Goal: Task Accomplishment & Management: Manage account settings

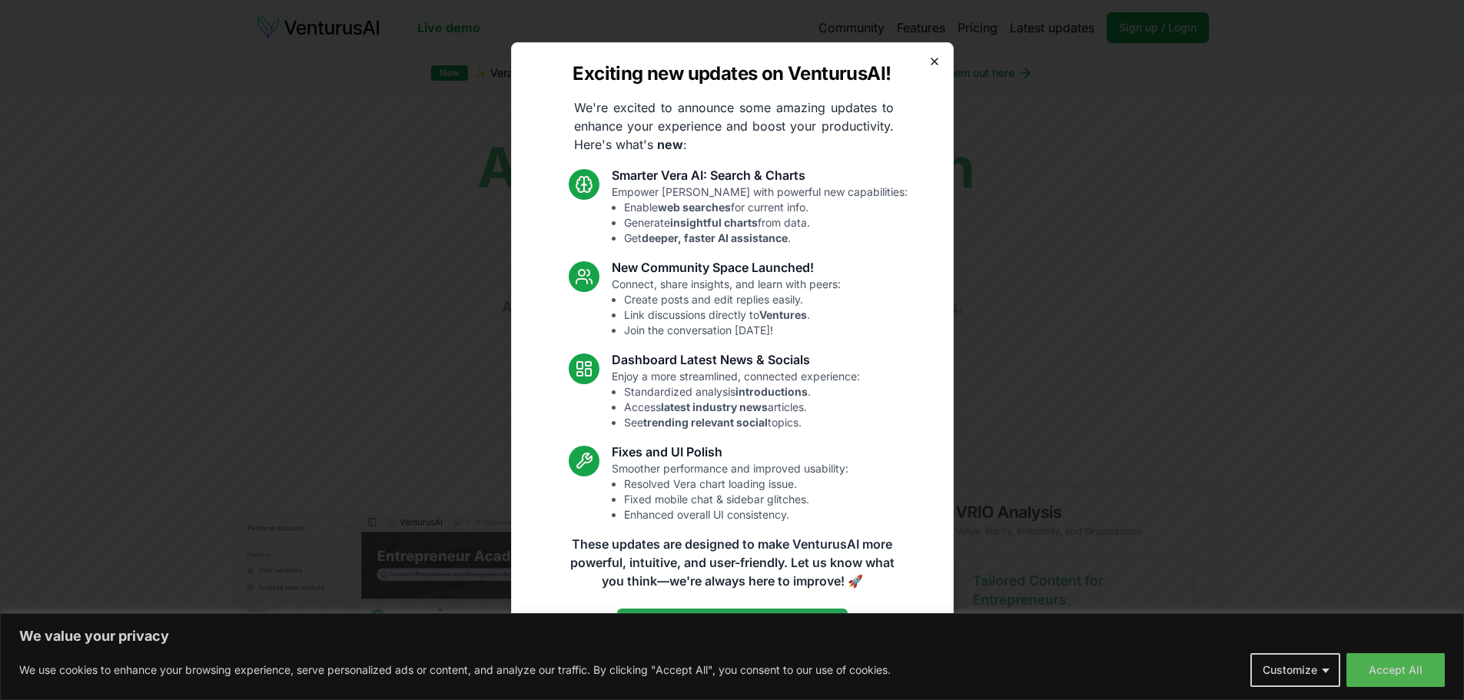
click at [934, 60] on icon "button" at bounding box center [935, 61] width 12 height 12
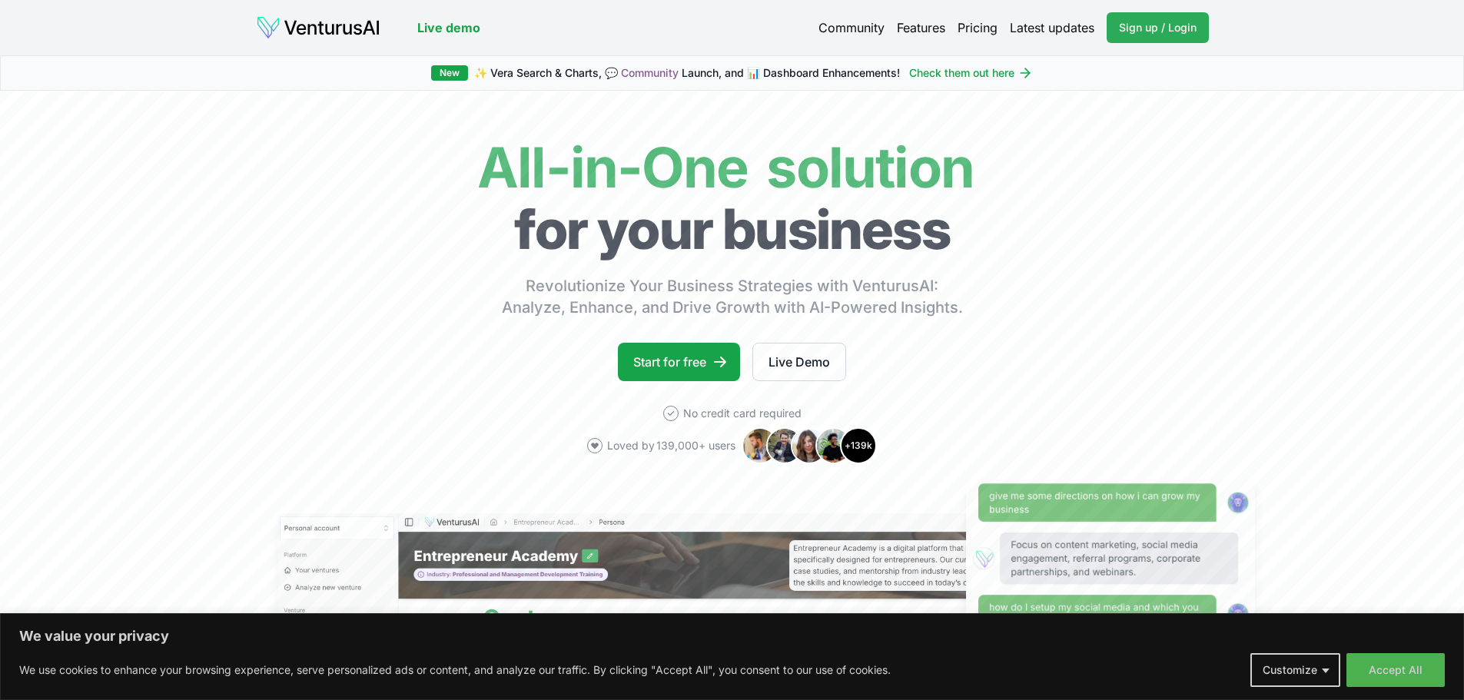
click at [1126, 36] on link "Sign up / Login Login" at bounding box center [1158, 27] width 102 height 31
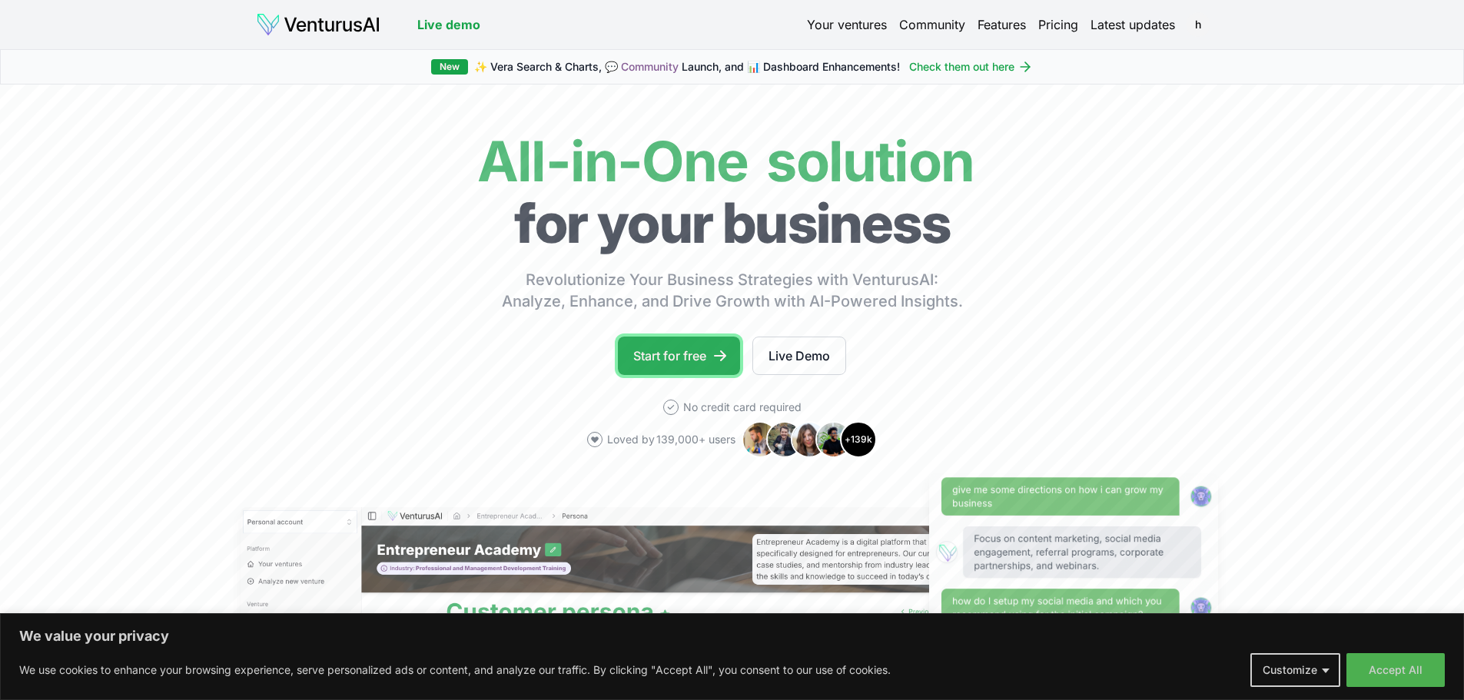
click at [706, 356] on link "Start for free" at bounding box center [679, 356] width 122 height 38
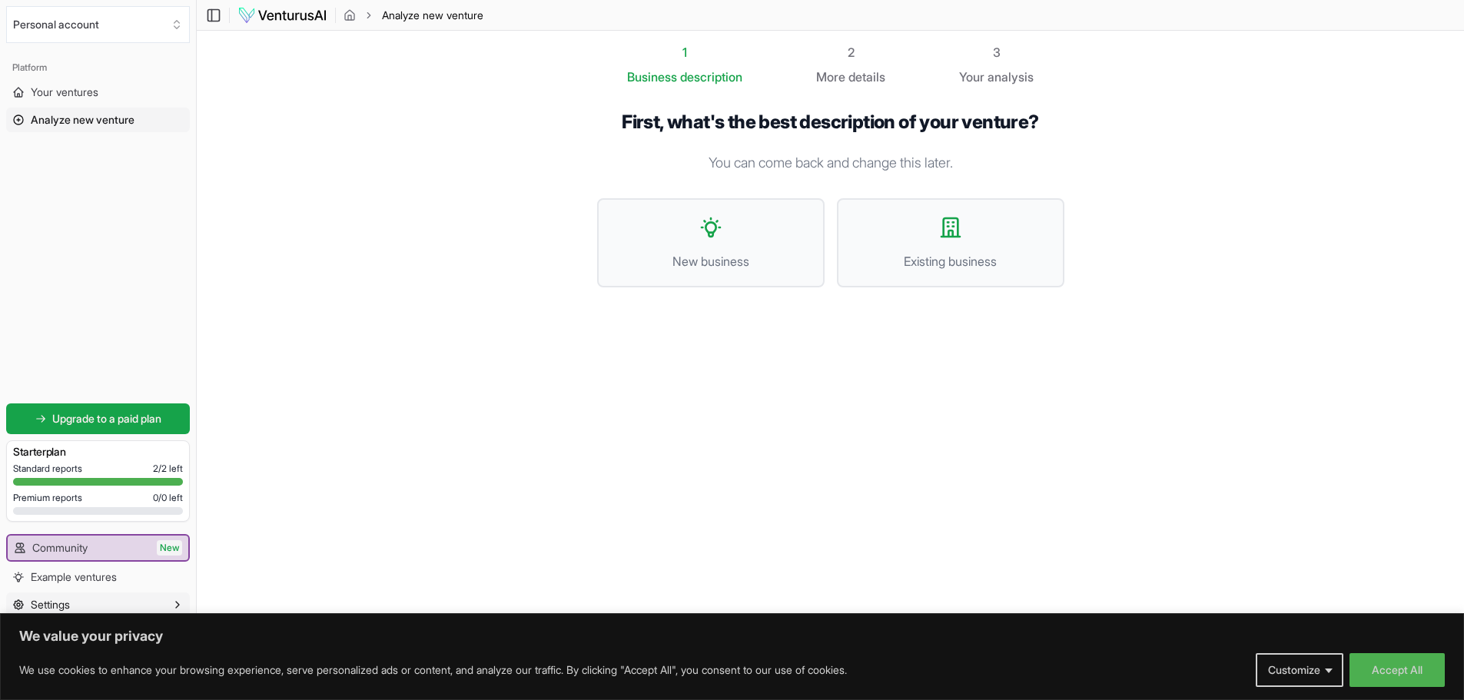
click at [69, 608] on span "Settings" at bounding box center [50, 604] width 39 height 15
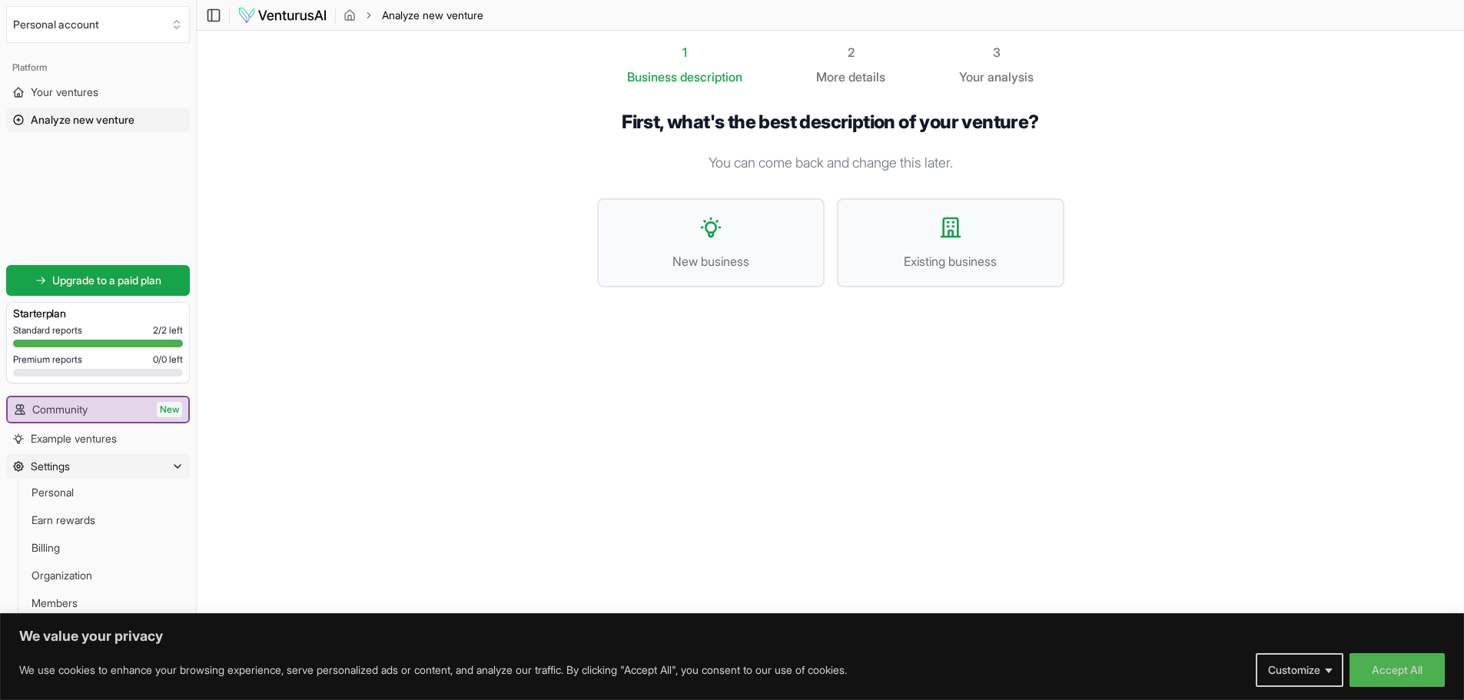
click at [81, 470] on button "Settings" at bounding box center [98, 466] width 184 height 25
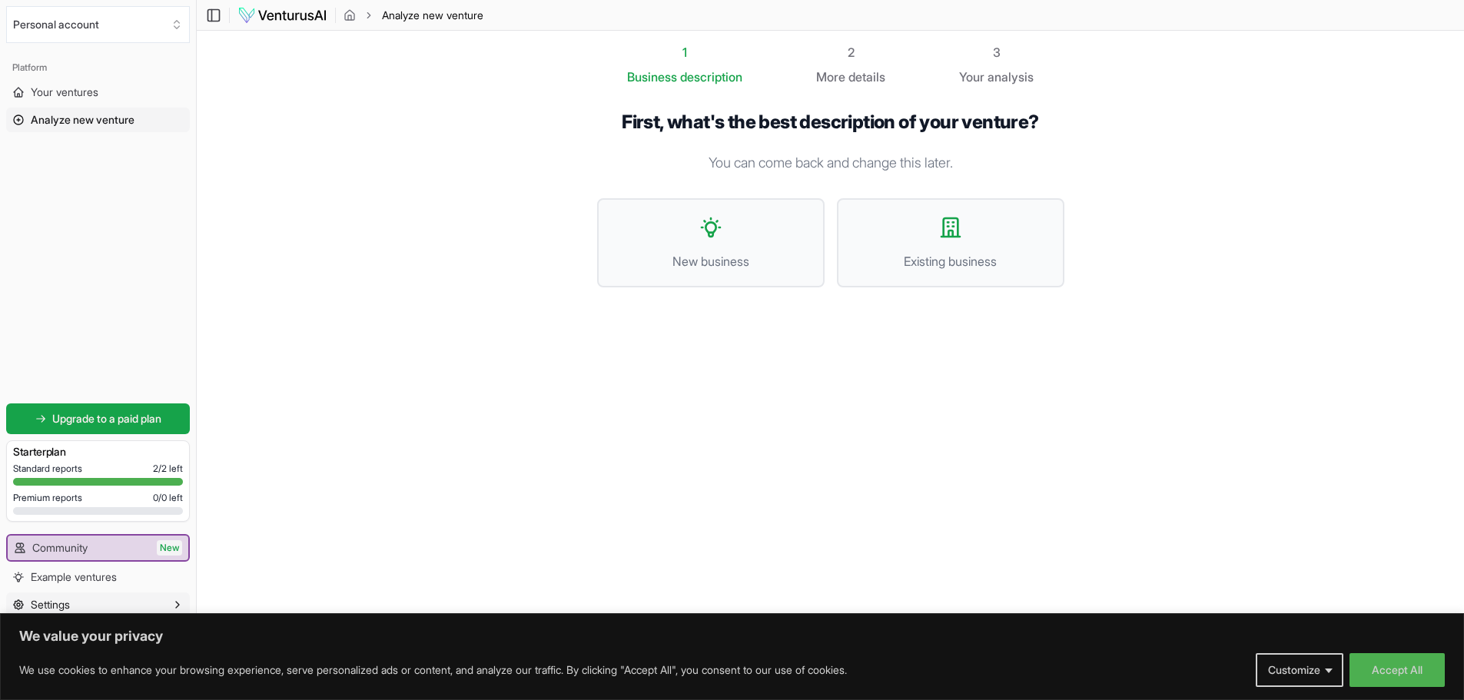
click at [61, 601] on span "Settings" at bounding box center [50, 604] width 39 height 15
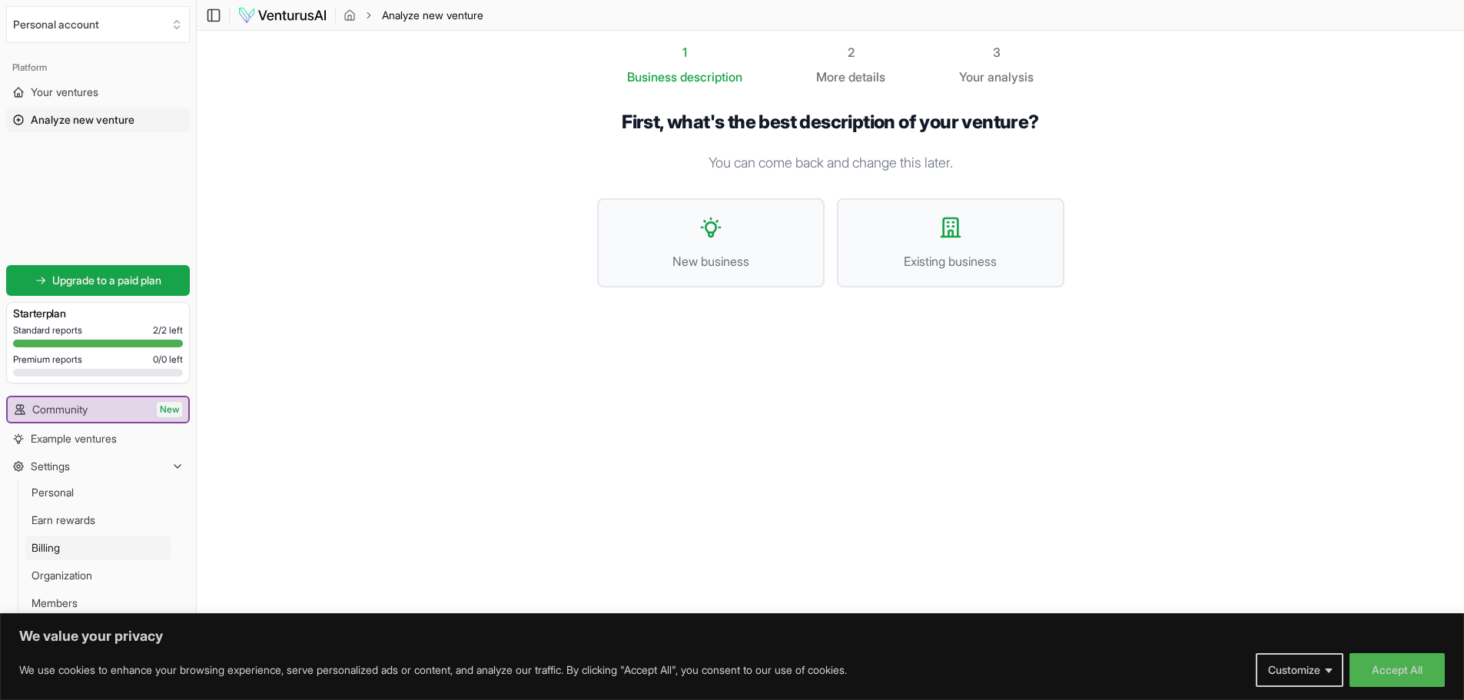
scroll to position [1, 0]
click at [73, 499] on span "Personal" at bounding box center [53, 492] width 42 height 15
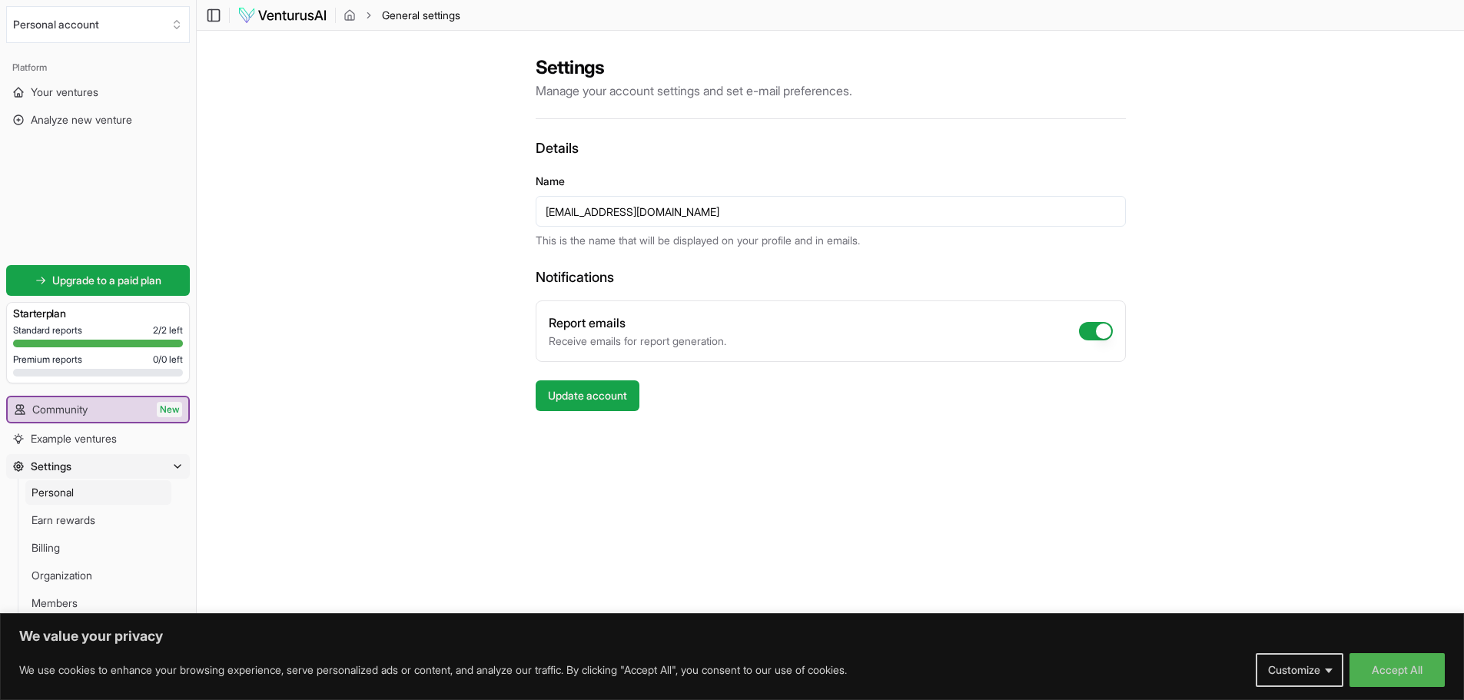
click at [576, 86] on p "Manage your account settings and set e-mail preferences." at bounding box center [831, 90] width 590 height 18
